Goal: Find specific page/section: Find specific page/section

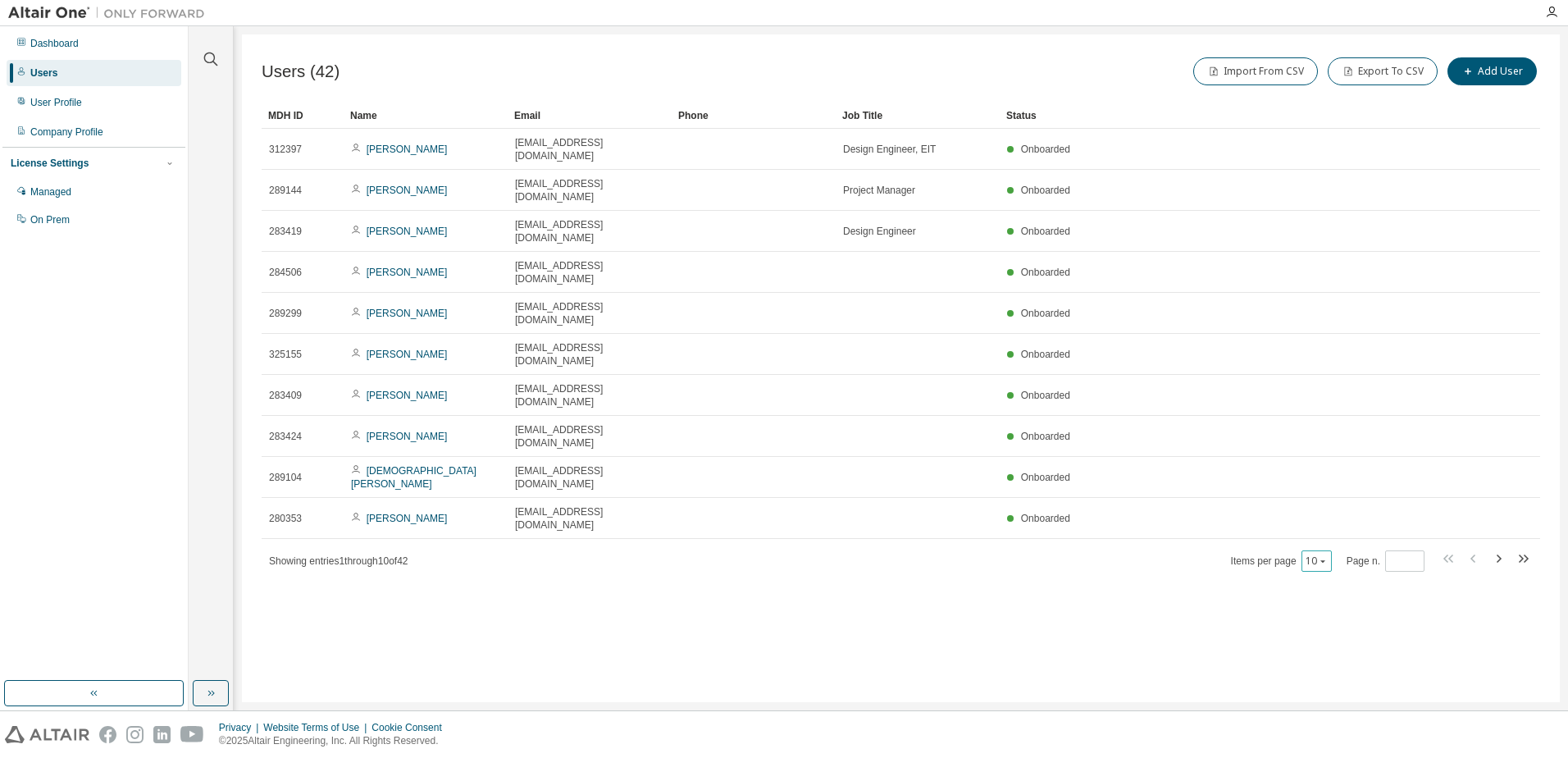
click at [1304, 551] on span "Items per page 10" at bounding box center [1281, 561] width 101 height 21
click at [1315, 555] on button "10" at bounding box center [1317, 562] width 22 height 13
click at [1358, 534] on div "100" at bounding box center [1370, 530] width 132 height 19
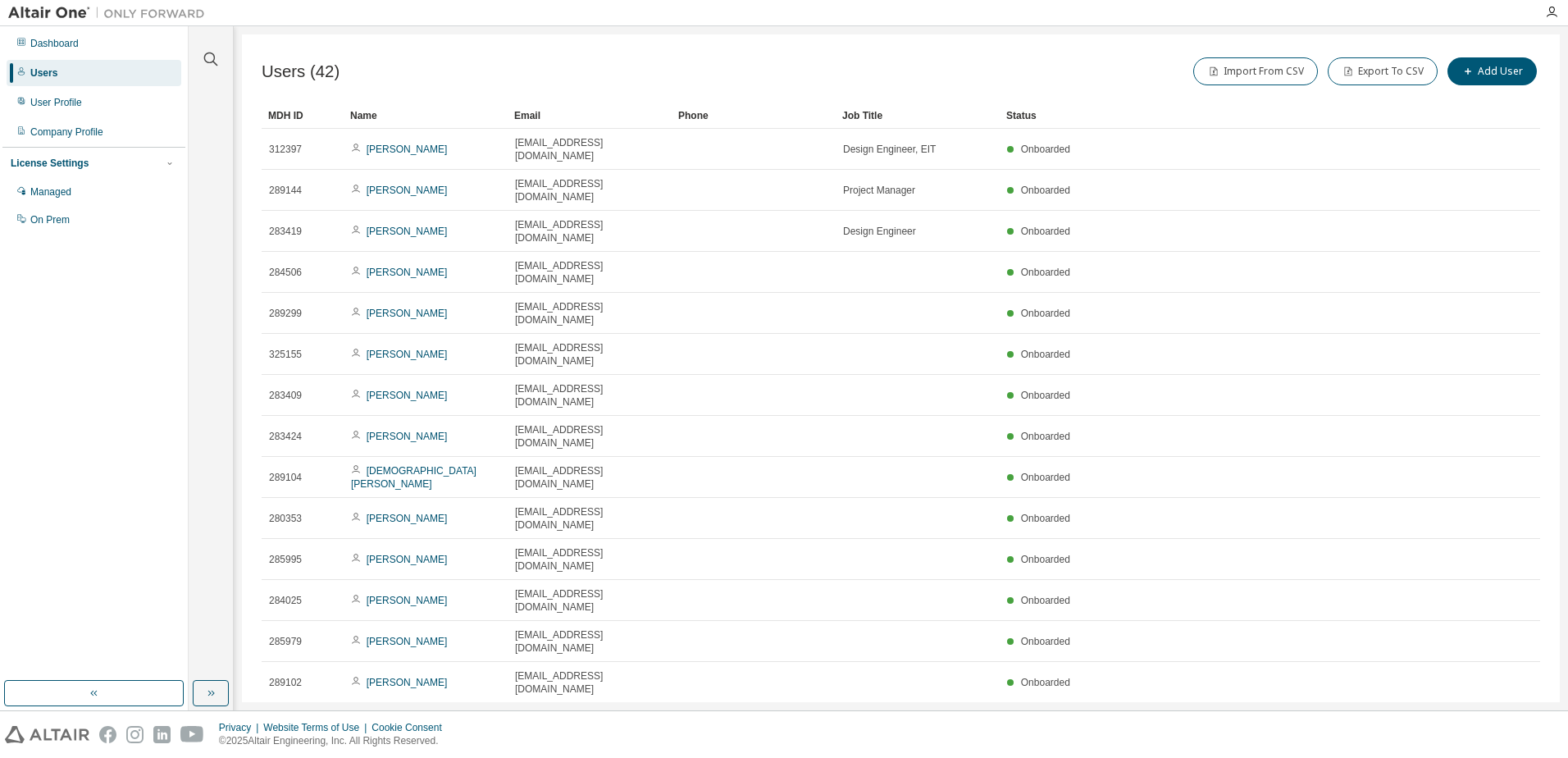
click at [377, 111] on div "Name" at bounding box center [425, 116] width 151 height 26
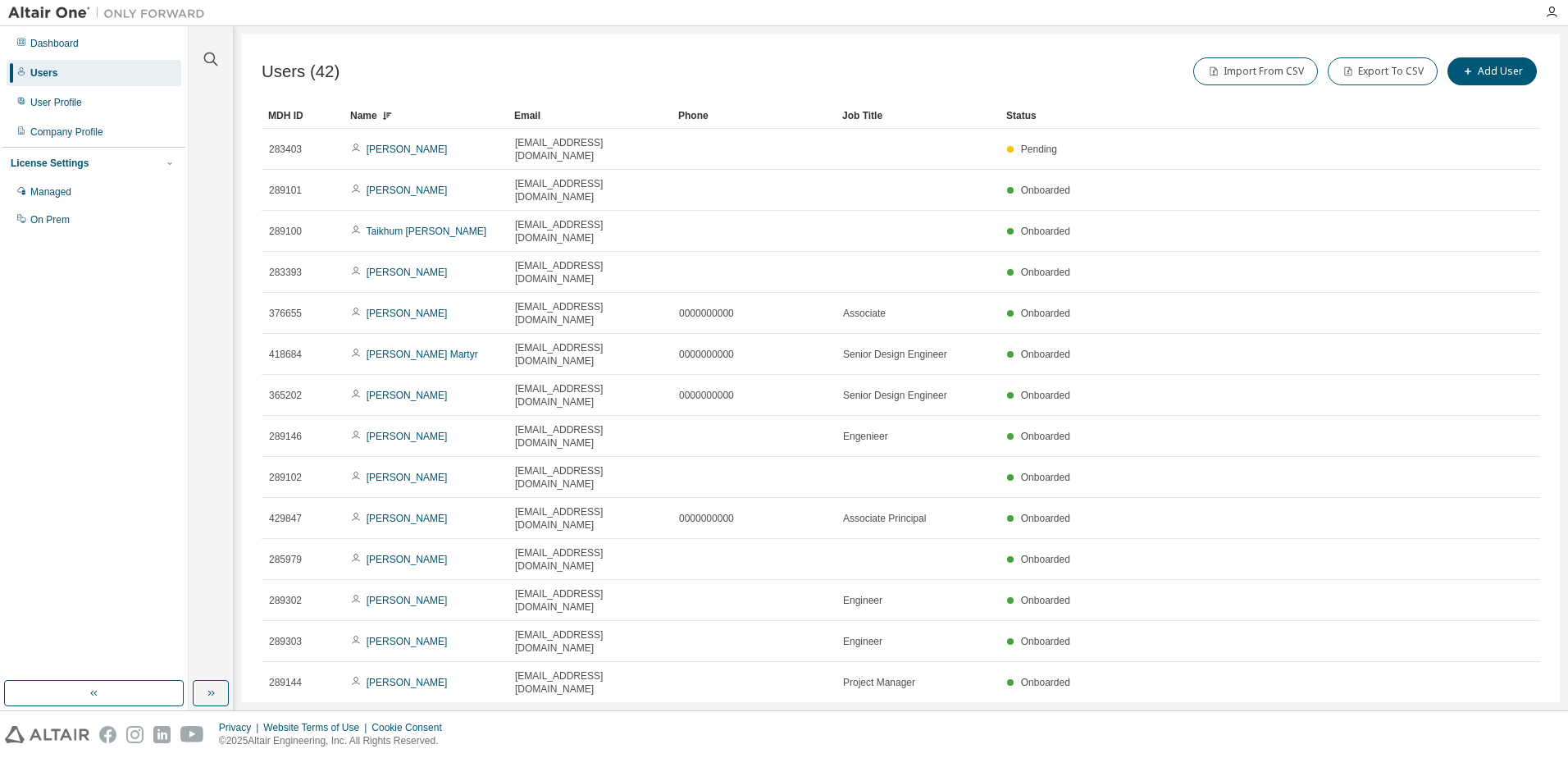
click at [377, 111] on div "Name" at bounding box center [425, 116] width 151 height 26
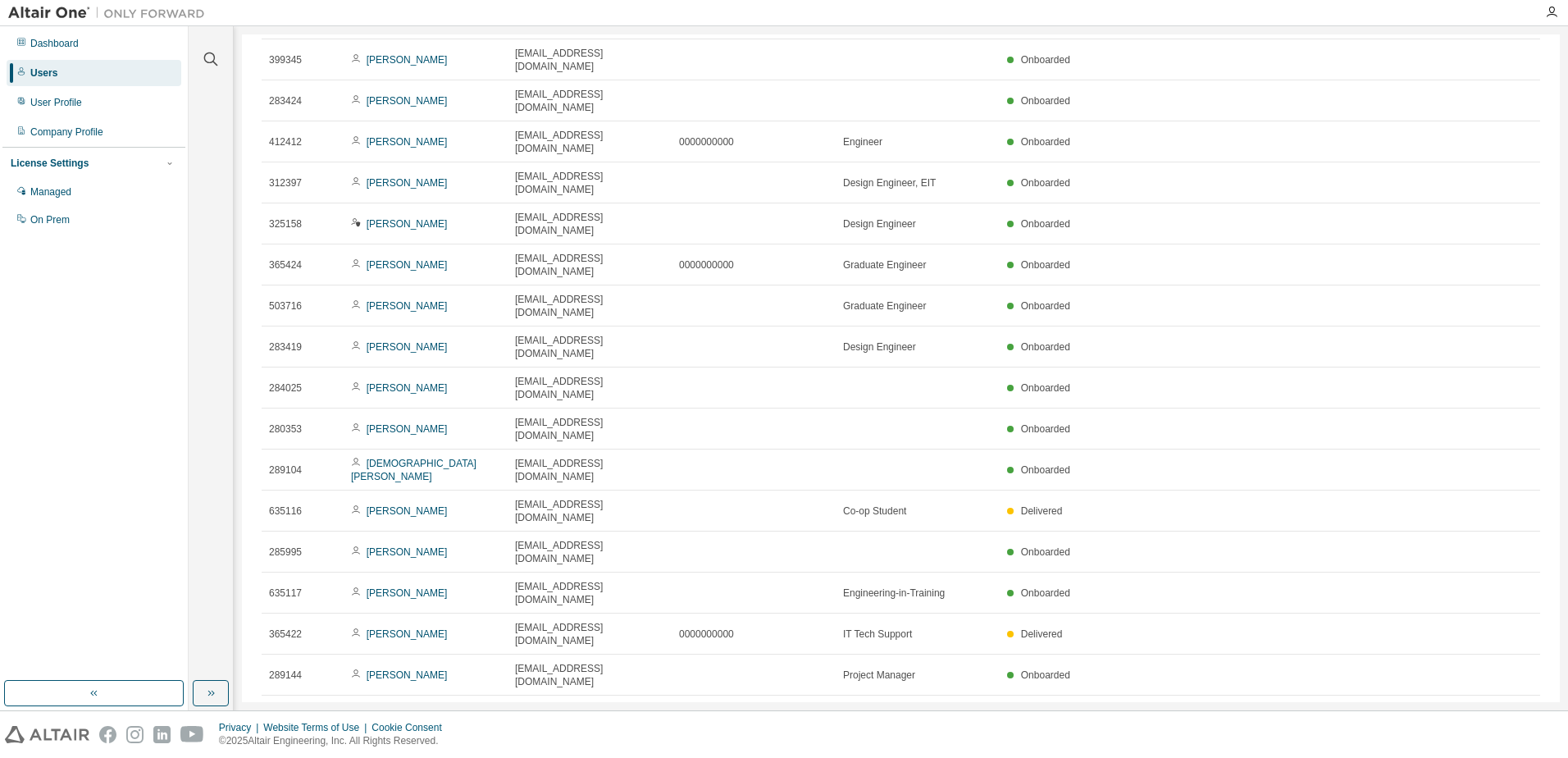
scroll to position [675, 0]
